Goal: Complete application form

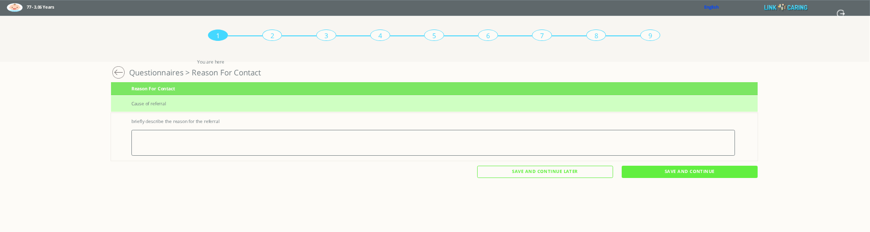
scroll to position [0, 1]
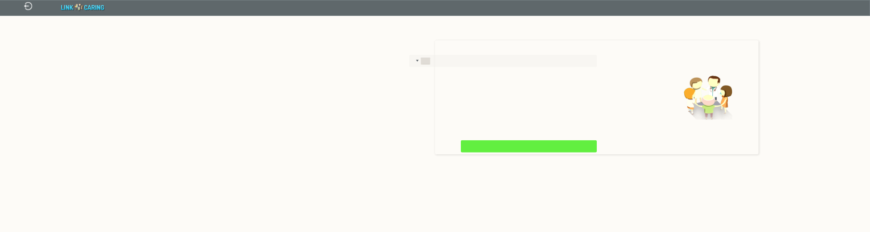
type input "אישור"
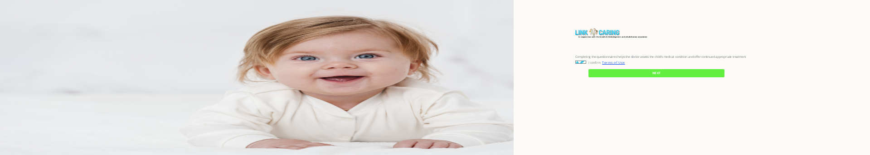
checkbox input "true"
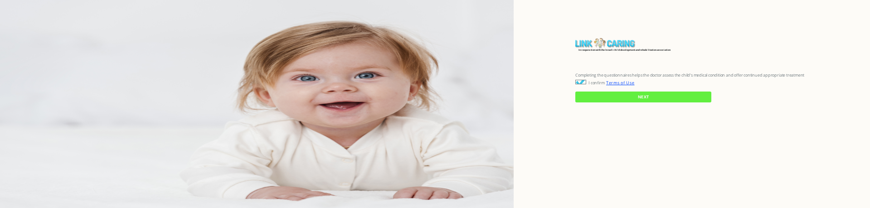
checkbox input "true"
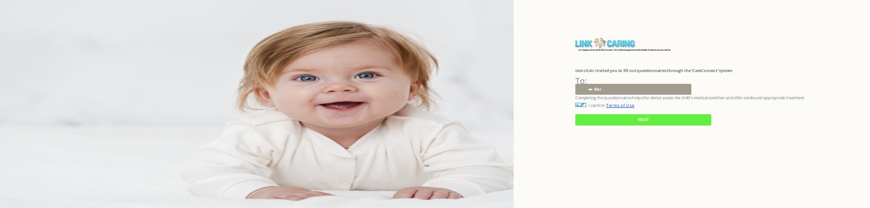
drag, startPoint x: 546, startPoint y: 44, endPoint x: 540, endPoint y: 44, distance: 5.9
click at [546, 44] on div "In cooperation with the Israeli child development and rehabilitation associatio…" at bounding box center [692, 104] width 356 height 208
